Goal: Task Accomplishment & Management: Manage account settings

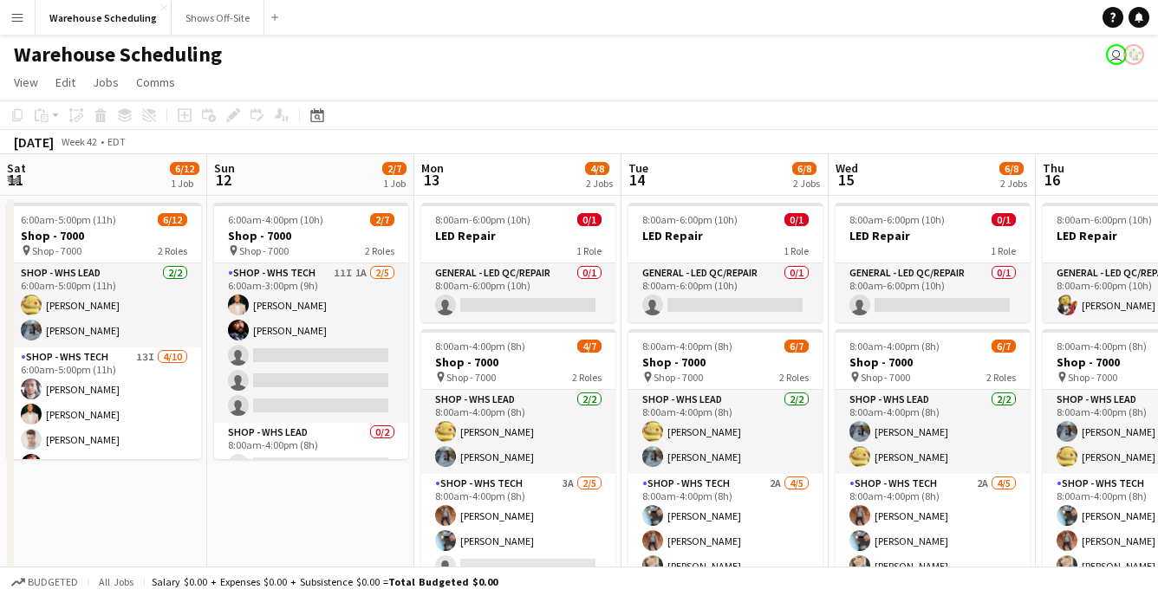
scroll to position [0, 716]
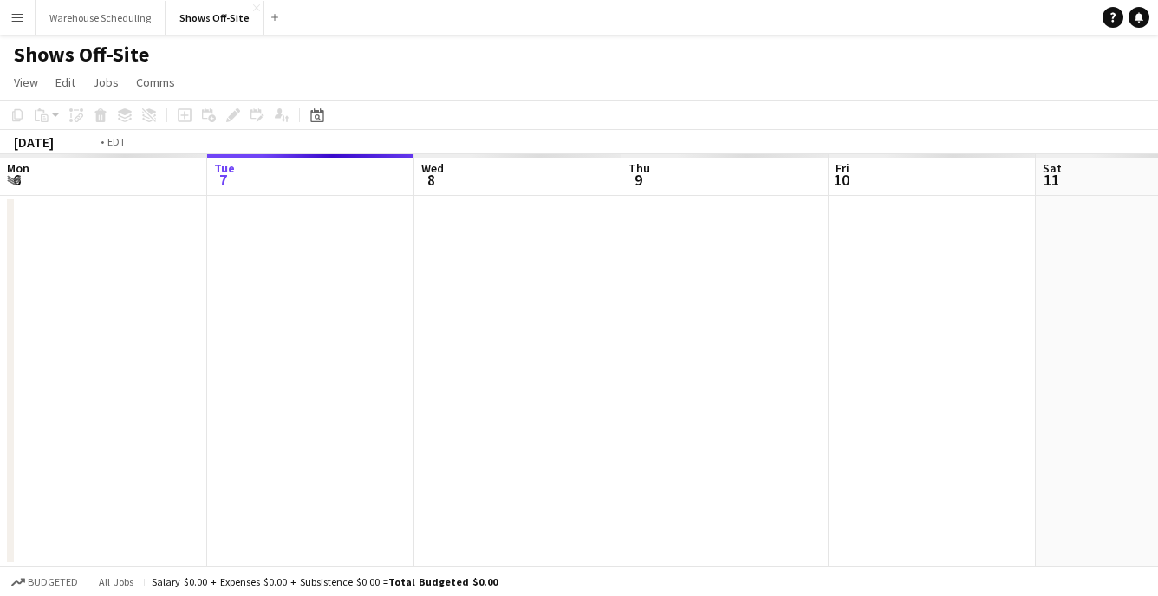
scroll to position [0, 596]
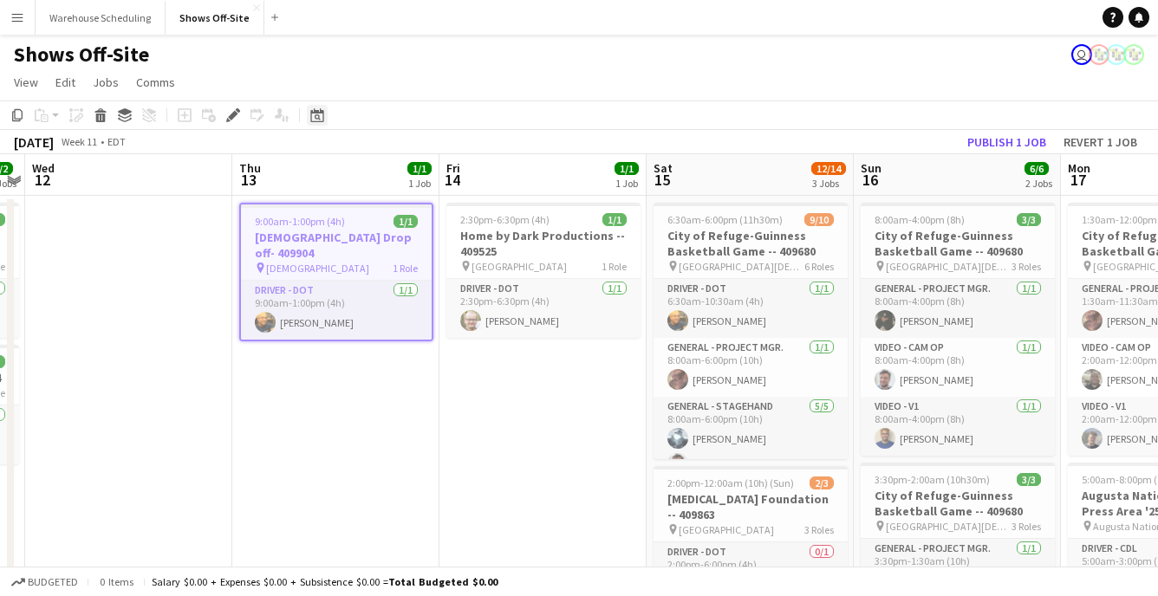
click at [313, 117] on icon "Date picker" at bounding box center [317, 115] width 14 height 14
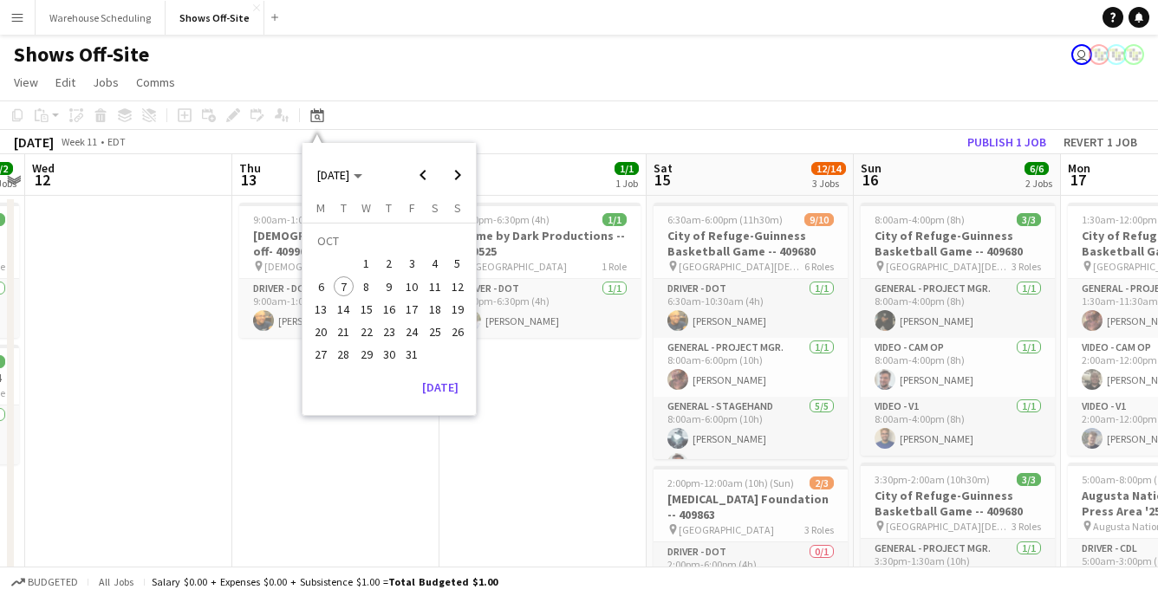
click at [328, 353] on span "27" at bounding box center [320, 355] width 21 height 21
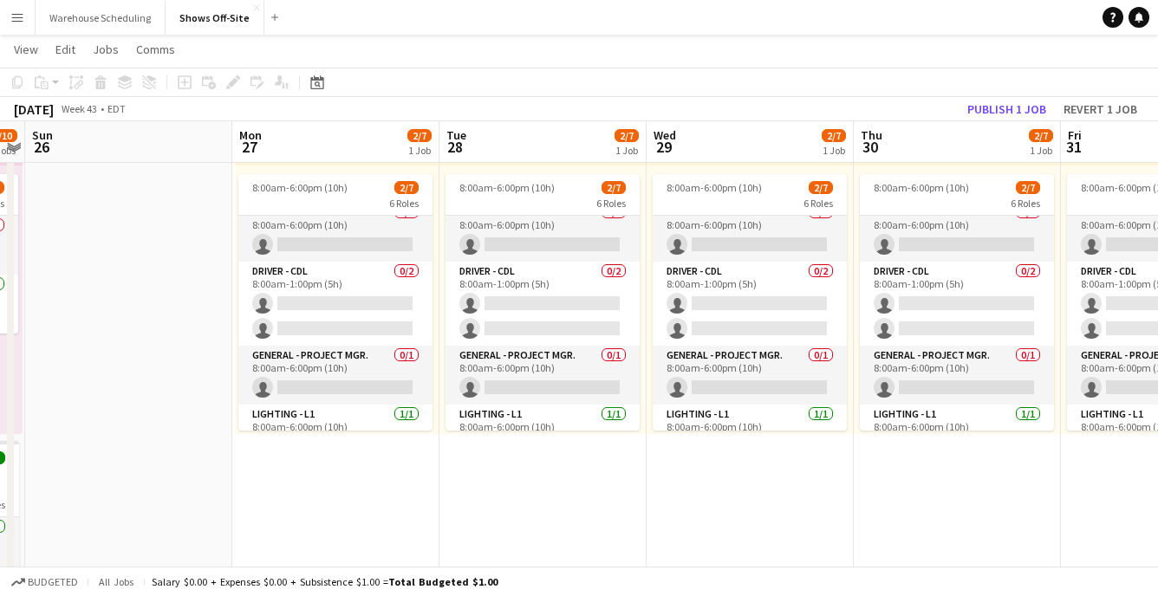
scroll to position [0, 0]
